Goal: Information Seeking & Learning: Learn about a topic

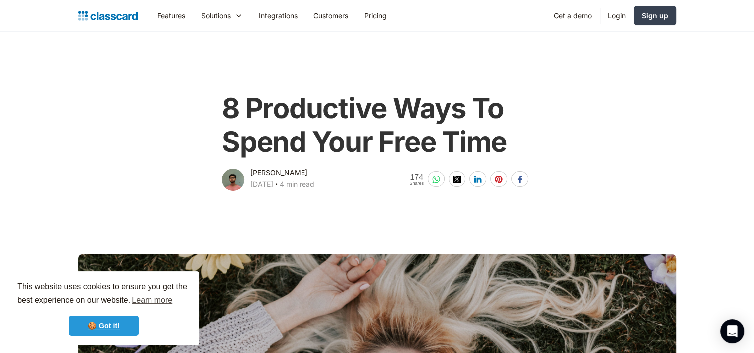
click at [107, 324] on link "🍪 Got it!" at bounding box center [104, 326] width 70 height 20
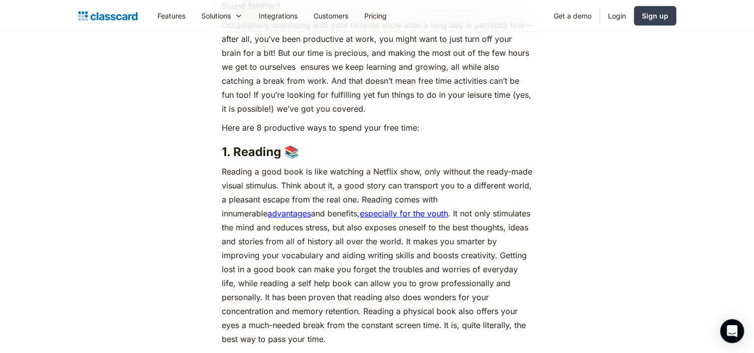
scroll to position [748, 0]
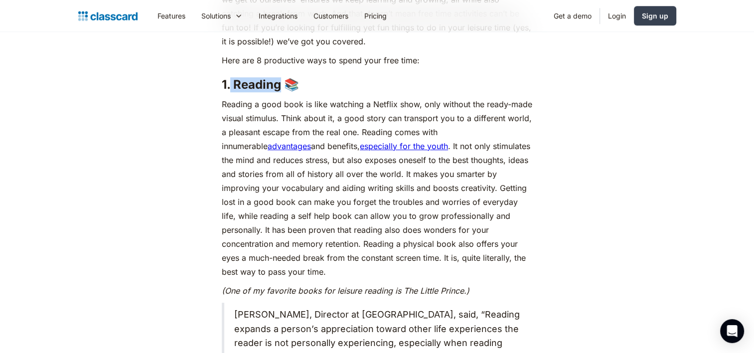
drag, startPoint x: 231, startPoint y: 80, endPoint x: 279, endPoint y: 81, distance: 47.9
click at [279, 81] on strong "1. Reading 📚" at bounding box center [260, 84] width 77 height 14
click at [335, 90] on h3 "1. Reading 📚 ‍" at bounding box center [377, 84] width 311 height 15
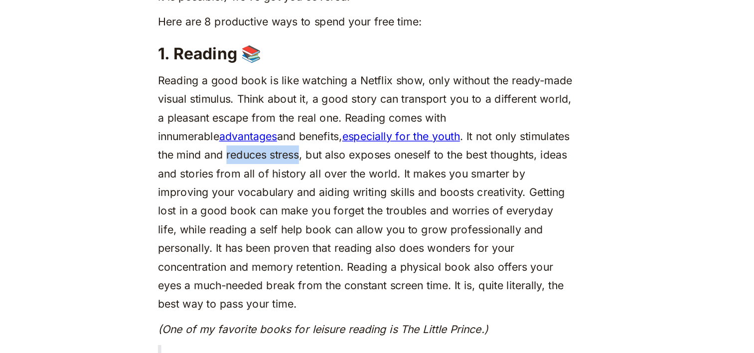
drag, startPoint x: 237, startPoint y: 162, endPoint x: 293, endPoint y: 161, distance: 55.3
click at [293, 161] on p "Reading a good book is like watching a Netflix show, only without the ready-mad…" at bounding box center [377, 187] width 311 height 181
drag, startPoint x: 293, startPoint y: 161, endPoint x: 373, endPoint y: 166, distance: 80.5
click at [373, 166] on p "Reading a good book is like watching a Netflix show, only without the ready-mad…" at bounding box center [377, 187] width 311 height 181
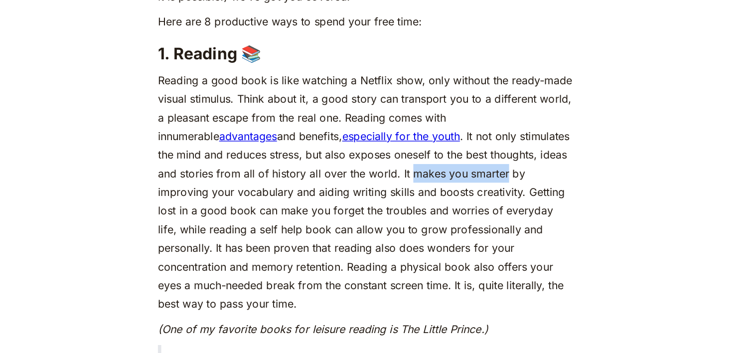
drag, startPoint x: 394, startPoint y: 174, endPoint x: 467, endPoint y: 174, distance: 72.8
click at [467, 174] on p "Reading a good book is like watching a Netflix show, only without the ready-mad…" at bounding box center [377, 187] width 311 height 181
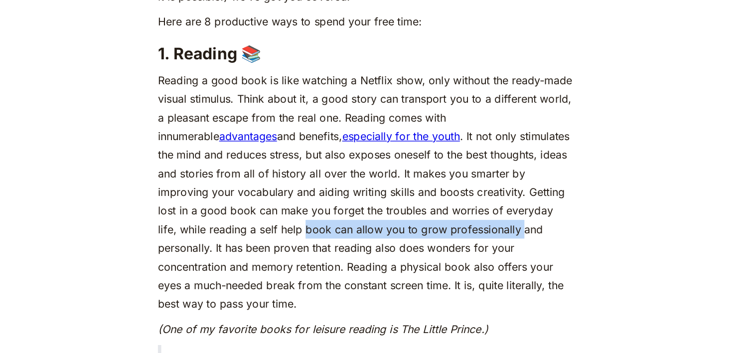
drag, startPoint x: 293, startPoint y: 216, endPoint x: 456, endPoint y: 213, distance: 163.1
click at [456, 213] on p "Reading a good book is like watching a Netflix show, only without the ready-mad…" at bounding box center [377, 187] width 311 height 181
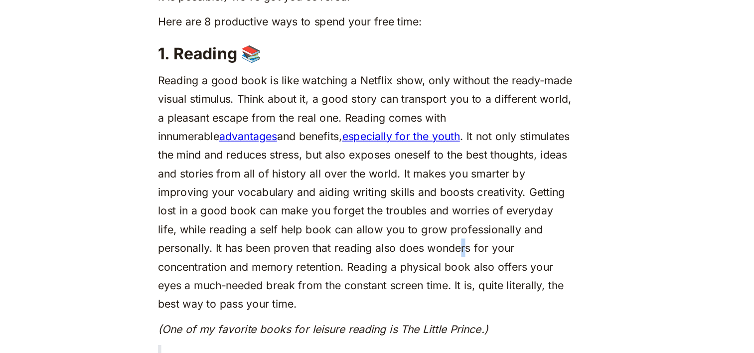
drag, startPoint x: 456, startPoint y: 213, endPoint x: 400, endPoint y: 225, distance: 57.7
click at [400, 225] on p "Reading a good book is like watching a Netflix show, only without the ready-mad…" at bounding box center [377, 187] width 311 height 181
click at [529, 235] on p "Reading a good book is like watching a Netflix show, only without the ready-mad…" at bounding box center [377, 187] width 311 height 181
drag, startPoint x: 238, startPoint y: 161, endPoint x: 293, endPoint y: 157, distance: 54.5
click at [293, 157] on p "Reading a good book is like watching a Netflix show, only without the ready-mad…" at bounding box center [377, 187] width 311 height 181
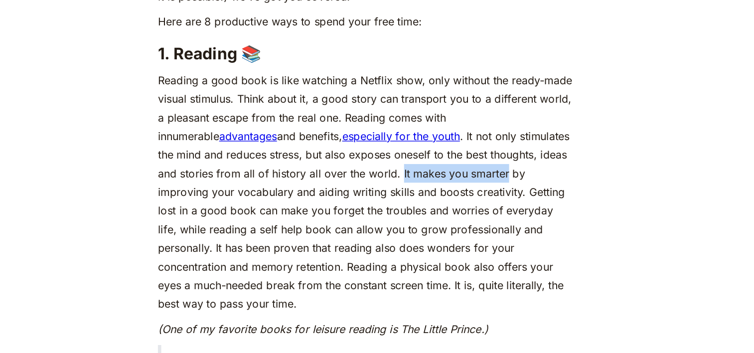
drag, startPoint x: 293, startPoint y: 157, endPoint x: 466, endPoint y: 175, distance: 173.9
click at [466, 175] on p "Reading a good book is like watching a Netflix show, only without the ready-mad…" at bounding box center [377, 187] width 311 height 181
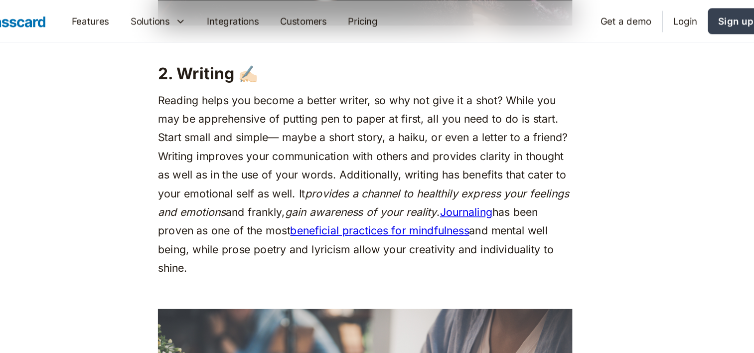
scroll to position [1346, 0]
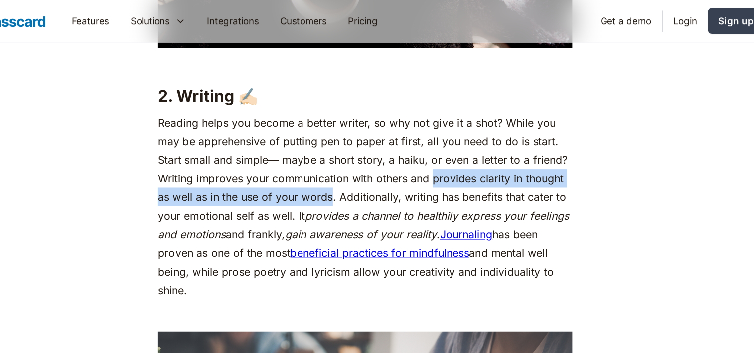
drag, startPoint x: 428, startPoint y: 148, endPoint x: 351, endPoint y: 162, distance: 78.5
click at [351, 162] on p "Reading helps you become a better writer, so why not give it a shot? While you …" at bounding box center [377, 155] width 311 height 140
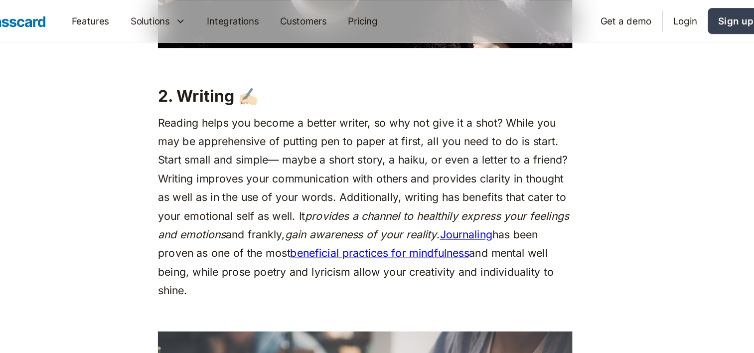
drag, startPoint x: 368, startPoint y: 217, endPoint x: 453, endPoint y: 228, distance: 86.0
click at [453, 224] on p "Reading helps you become a better writer, so why not give it a shot? While you …" at bounding box center [377, 155] width 311 height 140
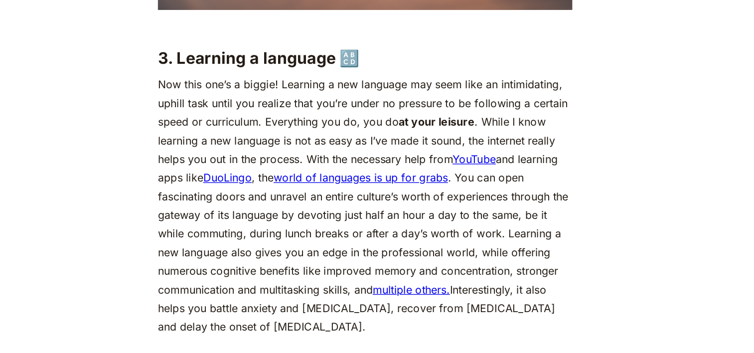
scroll to position [1719, 0]
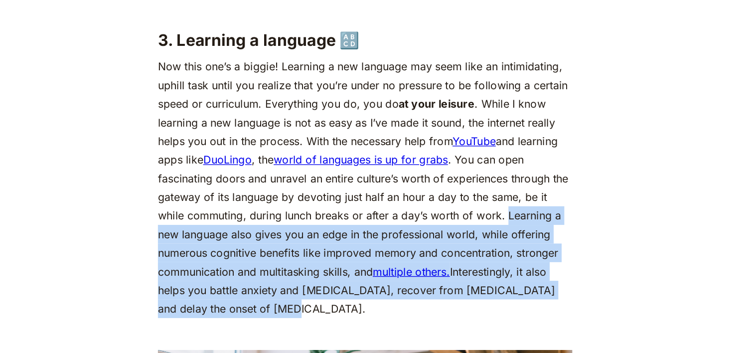
drag, startPoint x: 483, startPoint y: 264, endPoint x: 497, endPoint y: 338, distance: 75.7
click at [497, 327] on p "Now this one’s a biggie! Learning a new language may seem like an intimidating,…" at bounding box center [377, 228] width 311 height 195
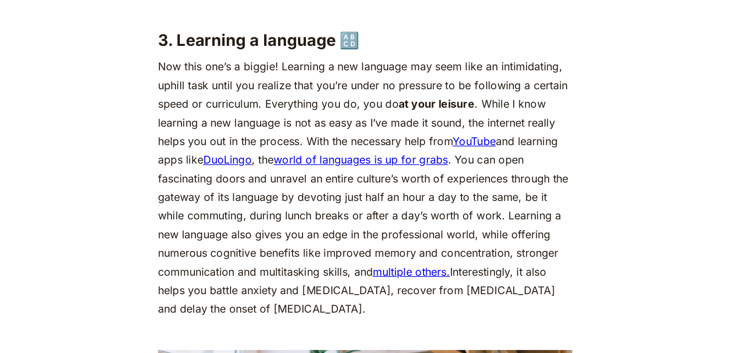
drag, startPoint x: 497, startPoint y: 338, endPoint x: 445, endPoint y: 220, distance: 128.8
click at [445, 220] on p "Now this one’s a biggie! Learning a new language may seem like an intimidating,…" at bounding box center [377, 228] width 311 height 195
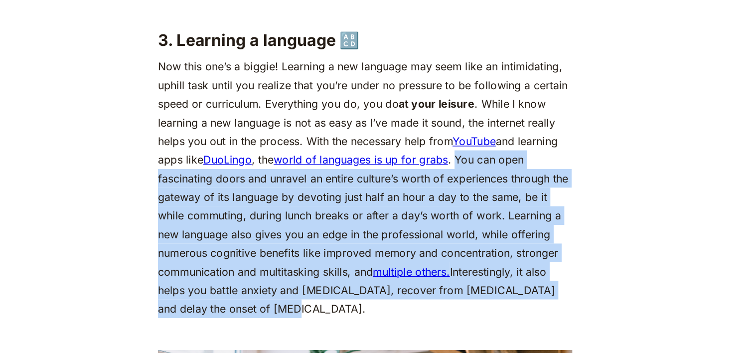
drag, startPoint x: 448, startPoint y: 221, endPoint x: 487, endPoint y: 331, distance: 116.5
click at [487, 327] on p "Now this one’s a biggie! Learning a new language may seem like an intimidating,…" at bounding box center [377, 228] width 311 height 195
click at [515, 299] on p "Now this one’s a biggie! Learning a new language may seem like an intimidating,…" at bounding box center [377, 228] width 311 height 195
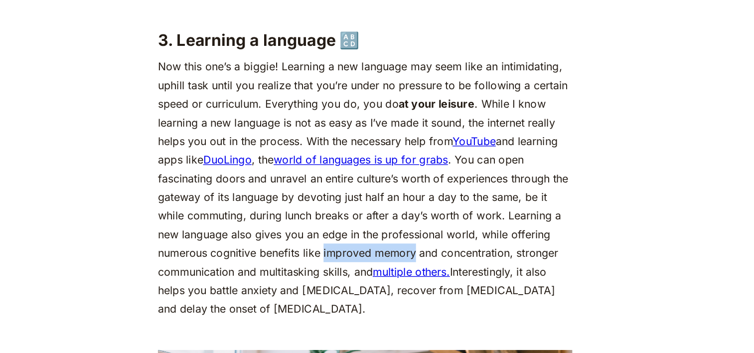
drag, startPoint x: 346, startPoint y: 291, endPoint x: 413, endPoint y: 292, distance: 66.8
click at [413, 292] on p "Now this one’s a biggie! Learning a new language may seem like an intimidating,…" at bounding box center [377, 228] width 311 height 195
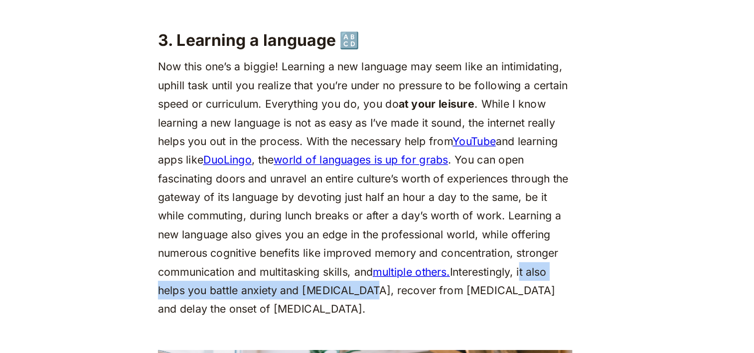
drag, startPoint x: 497, startPoint y: 307, endPoint x: 373, endPoint y: 322, distance: 124.0
click at [373, 322] on p "Now this one’s a biggie! Learning a new language may seem like an intimidating,…" at bounding box center [377, 228] width 311 height 195
drag, startPoint x: 373, startPoint y: 322, endPoint x: 359, endPoint y: 324, distance: 14.1
click at [359, 324] on p "Now this one’s a biggie! Learning a new language may seem like an intimidating,…" at bounding box center [377, 228] width 311 height 195
click at [356, 324] on p "Now this one’s a biggie! Learning a new language may seem like an intimidating,…" at bounding box center [377, 228] width 311 height 195
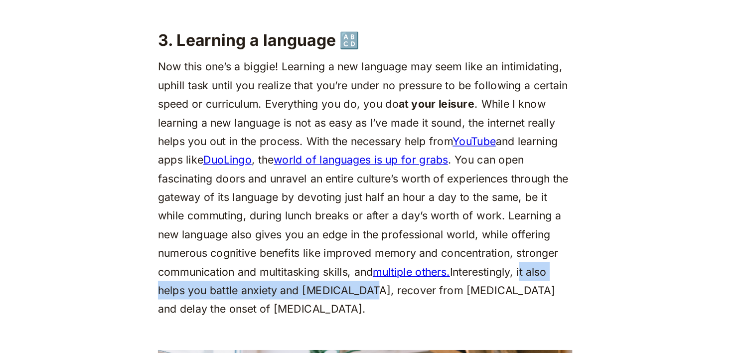
click at [356, 323] on p "Now this one’s a biggie! Learning a new language may seem like an intimidating,…" at bounding box center [377, 228] width 311 height 195
drag, startPoint x: 356, startPoint y: 323, endPoint x: 356, endPoint y: 315, distance: 8.5
click at [356, 315] on p "Now this one’s a biggie! Learning a new language may seem like an intimidating,…" at bounding box center [377, 228] width 311 height 195
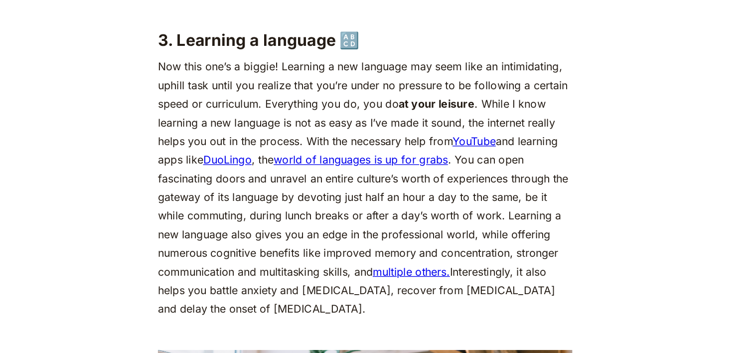
drag, startPoint x: 366, startPoint y: 335, endPoint x: 361, endPoint y: 332, distance: 5.1
click at [363, 327] on p "Now this one’s a biggie! Learning a new language may seem like an intimidating,…" at bounding box center [377, 228] width 311 height 195
drag, startPoint x: 356, startPoint y: 321, endPoint x: 371, endPoint y: 319, distance: 15.0
click at [371, 319] on p "Now this one’s a biggie! Learning a new language may seem like an intimidating,…" at bounding box center [377, 228] width 311 height 195
click at [407, 327] on p "Now this one’s a biggie! Learning a new language may seem like an intimidating,…" at bounding box center [377, 228] width 311 height 195
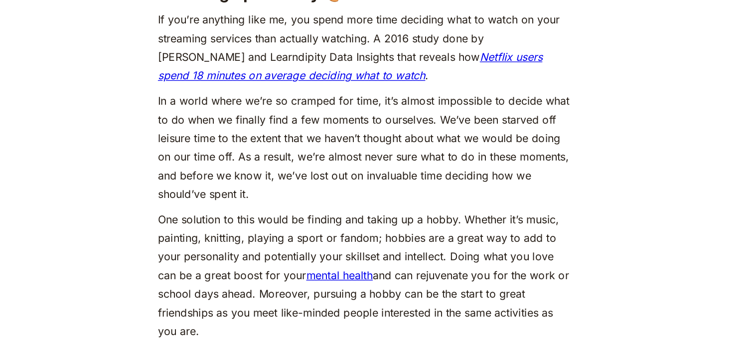
scroll to position [2242, 0]
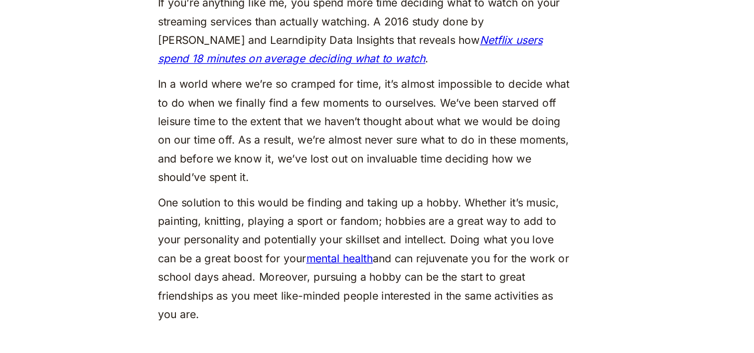
drag, startPoint x: 392, startPoint y: 266, endPoint x: 426, endPoint y: 334, distance: 75.4
click at [426, 331] on p "One solution to this would be finding and taking up a hobby. Whether it’s music…" at bounding box center [377, 282] width 311 height 98
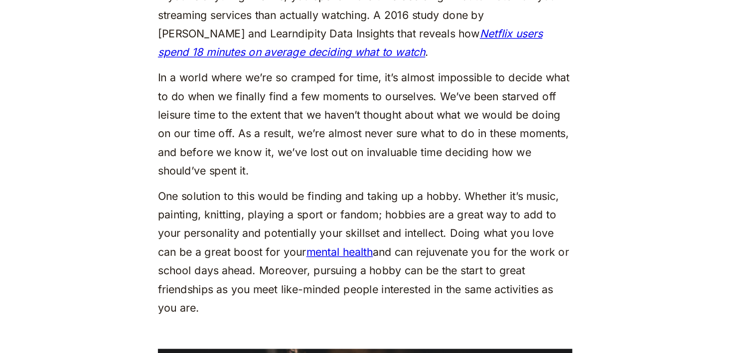
scroll to position [2279, 0]
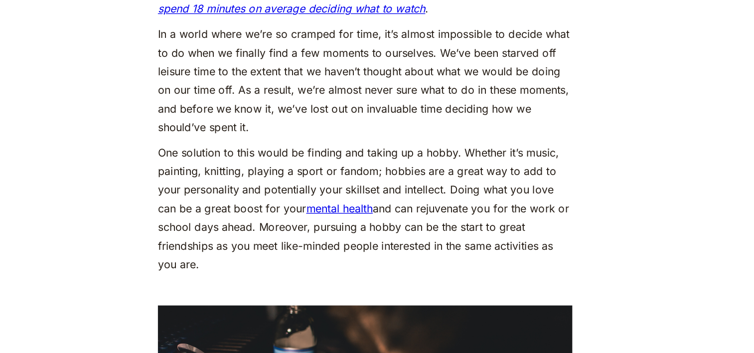
click at [354, 290] on p "One solution to this would be finding and taking up a hobby. Whether it’s music…" at bounding box center [377, 244] width 311 height 98
drag, startPoint x: 221, startPoint y: 288, endPoint x: 260, endPoint y: 288, distance: 39.4
click at [260, 288] on div "We really don’t have too much time on our hands. As a society, as a species (th…" at bounding box center [377, 347] width 317 height 4268
drag, startPoint x: 260, startPoint y: 288, endPoint x: 259, endPoint y: 302, distance: 14.5
click at [259, 293] on p "One solution to this would be finding and taking up a hobby. Whether it’s music…" at bounding box center [377, 244] width 311 height 98
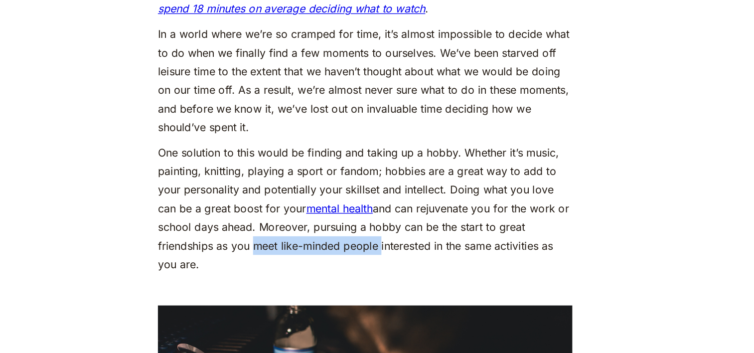
drag, startPoint x: 291, startPoint y: 287, endPoint x: 387, endPoint y: 287, distance: 96.2
click at [387, 287] on p "One solution to this would be finding and taking up a hobby. Whether it’s music…" at bounding box center [377, 244] width 311 height 98
drag, startPoint x: 387, startPoint y: 287, endPoint x: 380, endPoint y: 303, distance: 17.2
click at [380, 293] on p "One solution to this would be finding and taking up a hobby. Whether it’s music…" at bounding box center [377, 244] width 311 height 98
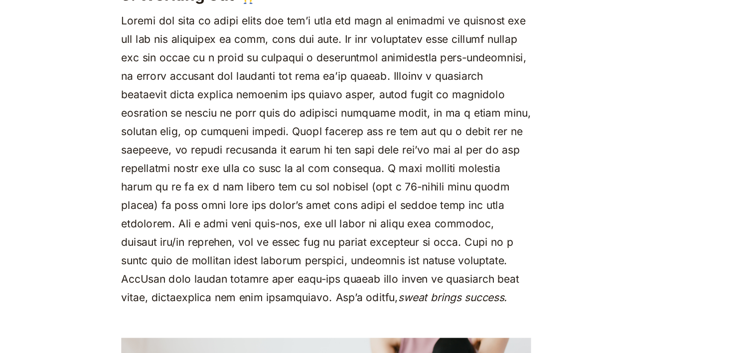
scroll to position [2765, 0]
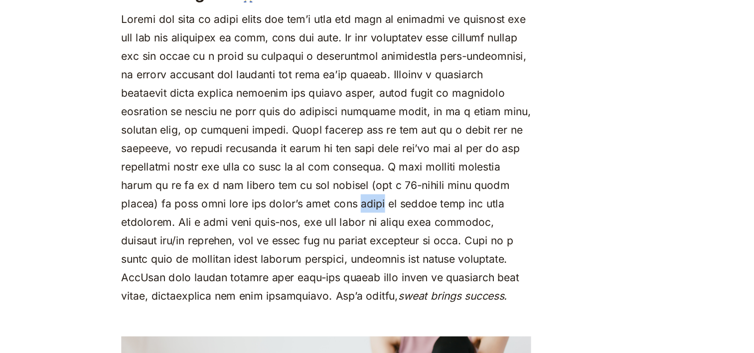
drag, startPoint x: 417, startPoint y: 248, endPoint x: 437, endPoint y: 254, distance: 20.8
click at [437, 254] on p "sweat brings success." at bounding box center [377, 199] width 311 height 223
drag, startPoint x: 437, startPoint y: 254, endPoint x: 426, endPoint y: 247, distance: 13.0
click at [426, 247] on p "sweat brings success." at bounding box center [377, 199] width 311 height 223
click at [456, 249] on p "sweat brings success." at bounding box center [377, 199] width 311 height 223
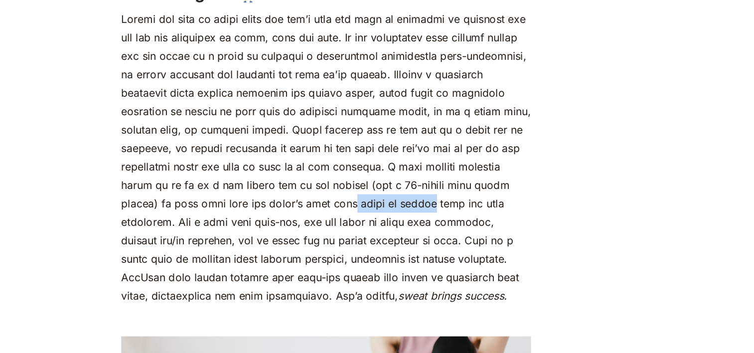
drag, startPoint x: 475, startPoint y: 250, endPoint x: 414, endPoint y: 245, distance: 61.1
click at [414, 245] on p "sweat brings success." at bounding box center [377, 199] width 311 height 223
click at [411, 248] on p "sweat brings success." at bounding box center [377, 199] width 311 height 223
drag, startPoint x: 417, startPoint y: 249, endPoint x: 479, endPoint y: 250, distance: 61.3
click at [479, 250] on p "sweat brings success." at bounding box center [377, 199] width 311 height 223
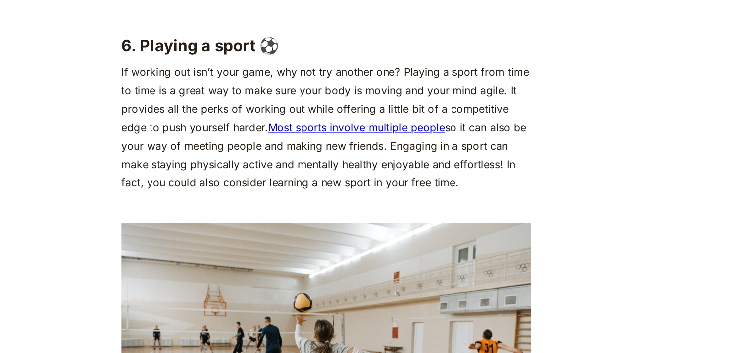
scroll to position [3251, 0]
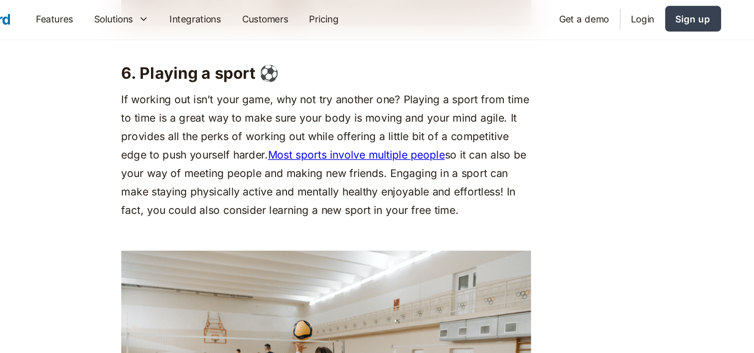
scroll to position [3286, 0]
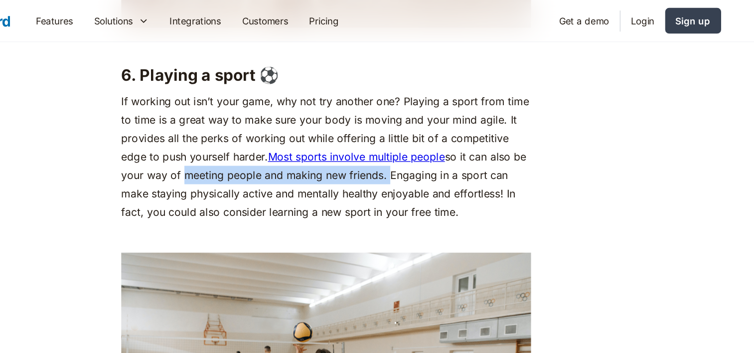
drag, startPoint x: 269, startPoint y: 147, endPoint x: 422, endPoint y: 150, distance: 153.1
click at [422, 150] on p "If working out isn’t your game, why not try another one? Playing a sport from t…" at bounding box center [377, 119] width 311 height 98
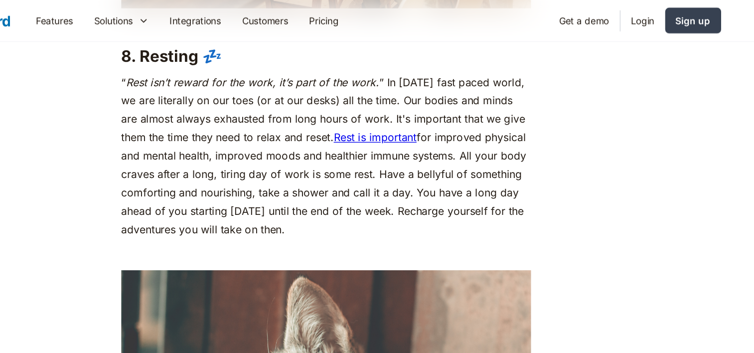
scroll to position [4088, 0]
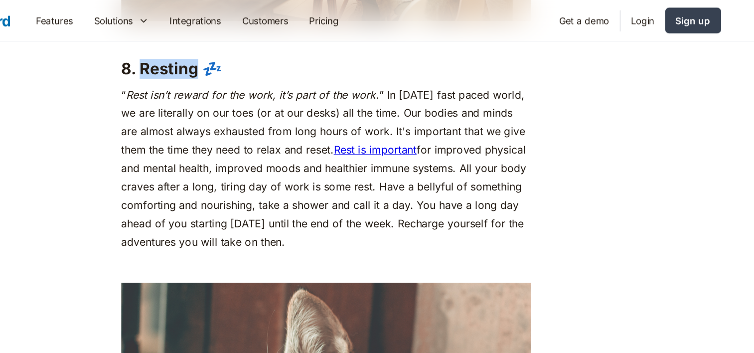
drag, startPoint x: 237, startPoint y: 68, endPoint x: 281, endPoint y: 66, distance: 43.9
click at [281, 59] on strong "8. Resting 💤" at bounding box center [260, 52] width 76 height 14
click at [255, 123] on p "“ Rest isn’t reward for the work, it’s part of the work. ” In [DATE] fast paced…" at bounding box center [377, 128] width 311 height 126
drag, startPoint x: 294, startPoint y: 126, endPoint x: 383, endPoint y: 128, distance: 88.8
click at [383, 128] on p "“ Rest isn’t reward for the work, it’s part of the work. ” In [DATE] fast paced…" at bounding box center [377, 128] width 311 height 126
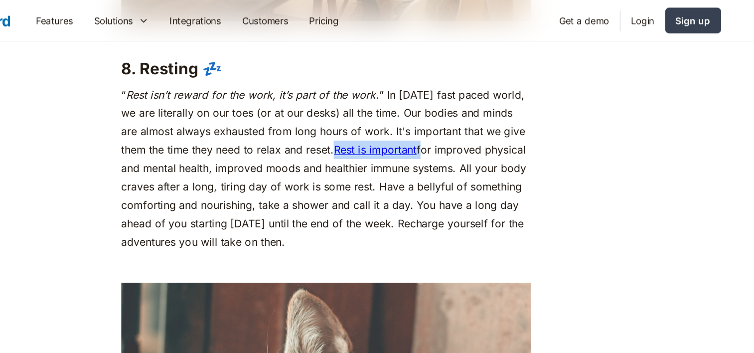
drag, startPoint x: 450, startPoint y: 128, endPoint x: 387, endPoint y: 125, distance: 62.9
click at [387, 125] on p "“ Rest isn’t reward for the work, it’s part of the work. ” In [DATE] fast paced…" at bounding box center [377, 128] width 311 height 126
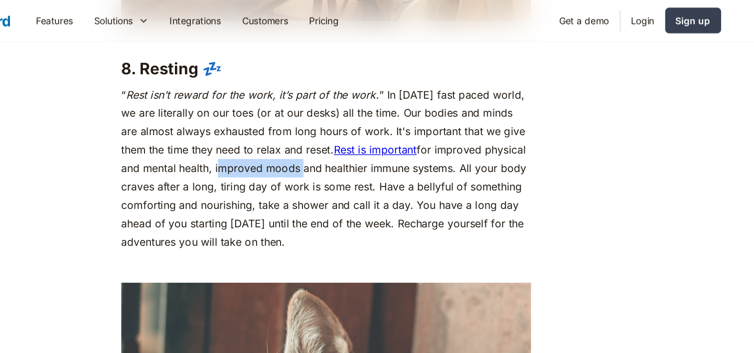
drag, startPoint x: 294, startPoint y: 142, endPoint x: 356, endPoint y: 140, distance: 62.3
click at [356, 140] on p "“ Rest isn’t reward for the work, it’s part of the work. ” In [DATE] fast paced…" at bounding box center [377, 128] width 311 height 126
